Goal: Task Accomplishment & Management: Use online tool/utility

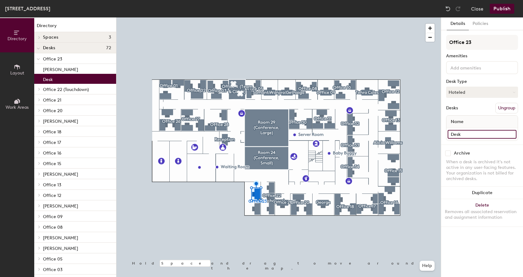
click at [469, 132] on input "Desk" at bounding box center [482, 134] width 69 height 9
type input "[PERSON_NAME]"
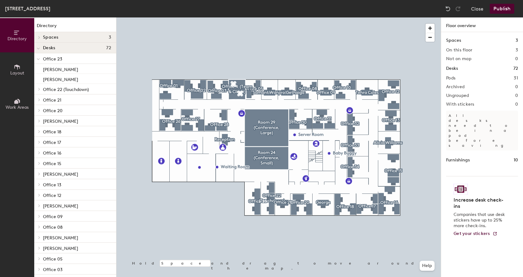
click at [502, 7] on button "Publish" at bounding box center [502, 9] width 25 height 10
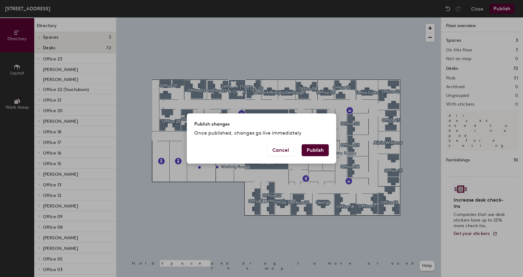
click at [318, 150] on button "Publish" at bounding box center [315, 150] width 27 height 12
